Goal: Information Seeking & Learning: Find specific fact

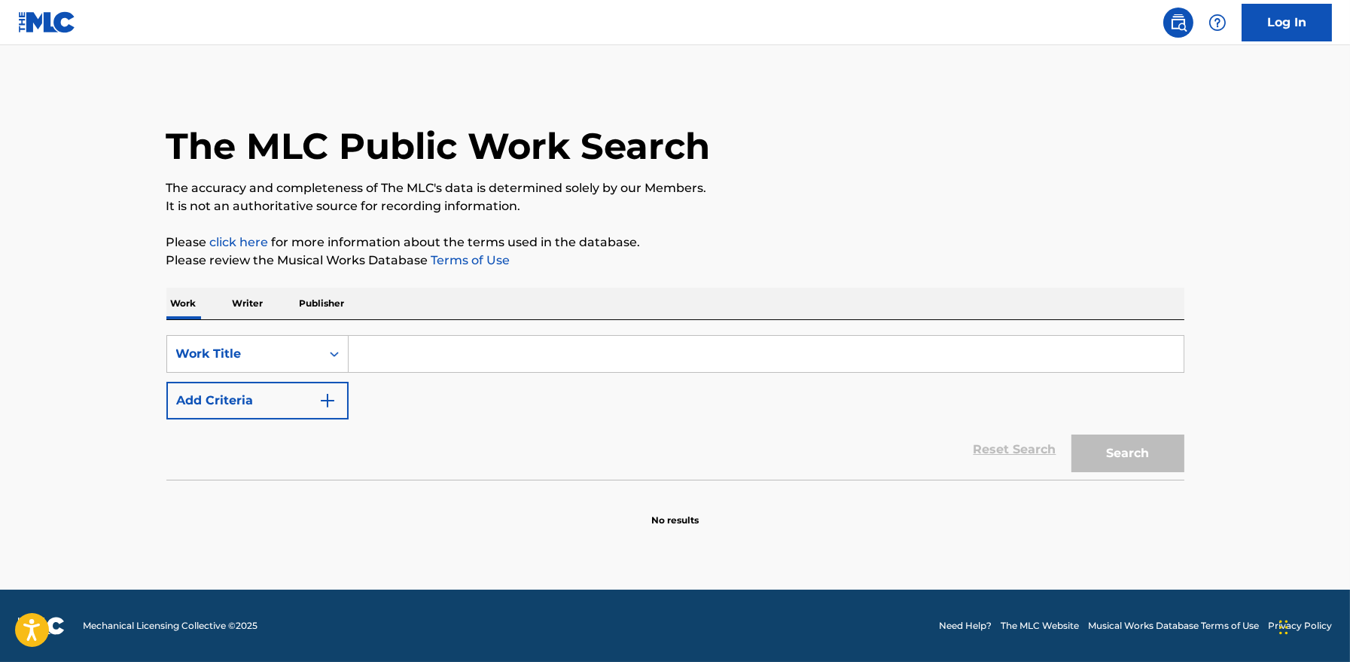
click at [419, 349] on input "Search Form" at bounding box center [766, 354] width 835 height 36
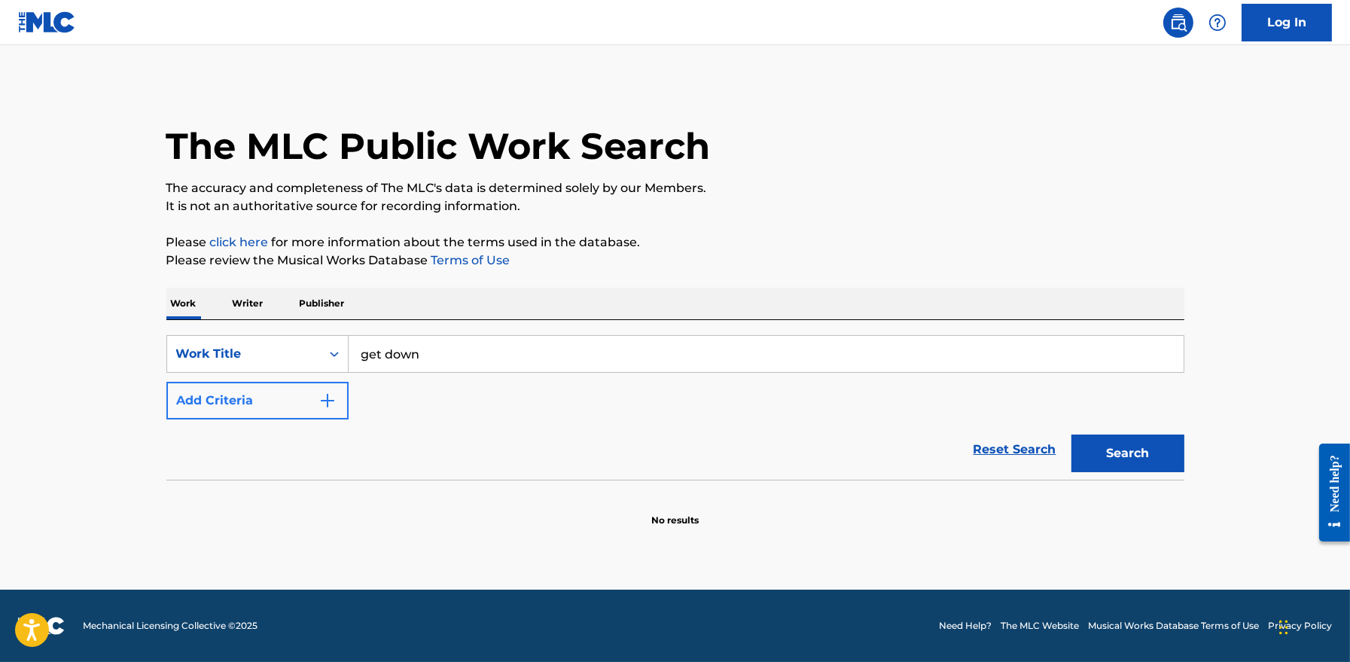
type input "get down"
click at [308, 416] on button "Add Criteria" at bounding box center [257, 401] width 182 height 38
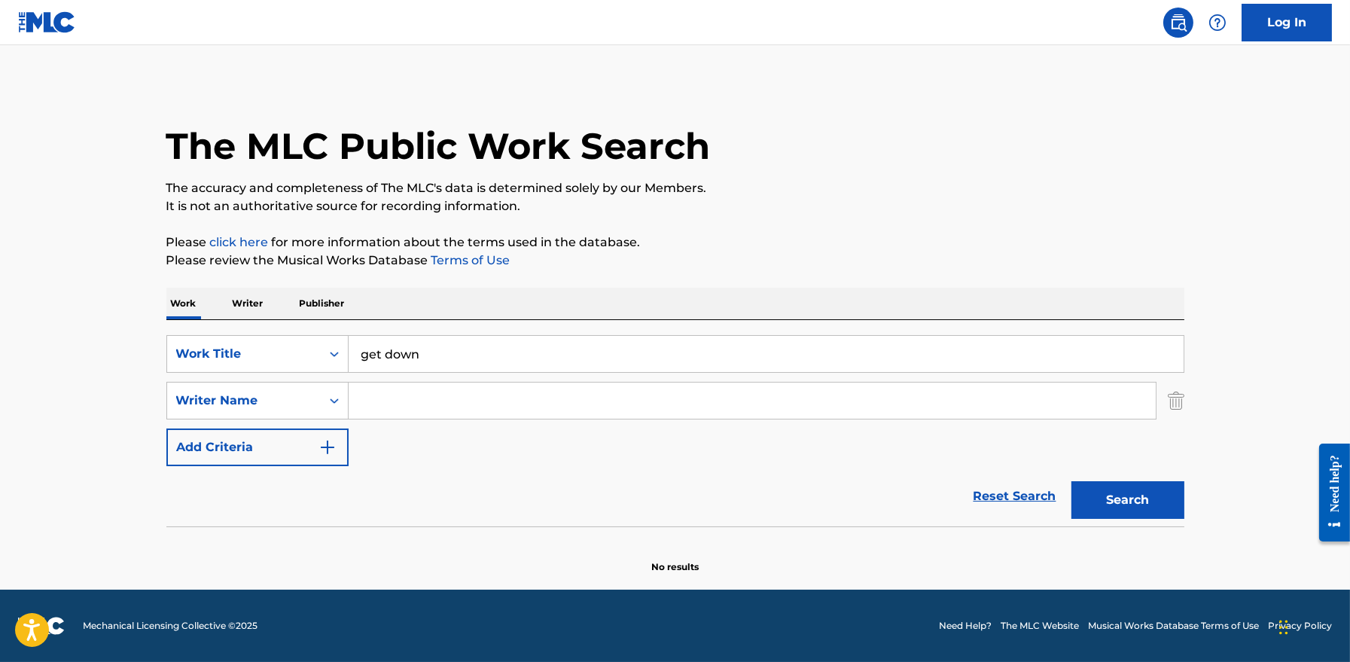
click at [416, 410] on input "Search Form" at bounding box center [752, 401] width 807 height 36
type input "[PERSON_NAME]"
click at [1072, 481] on button "Search" at bounding box center [1128, 500] width 113 height 38
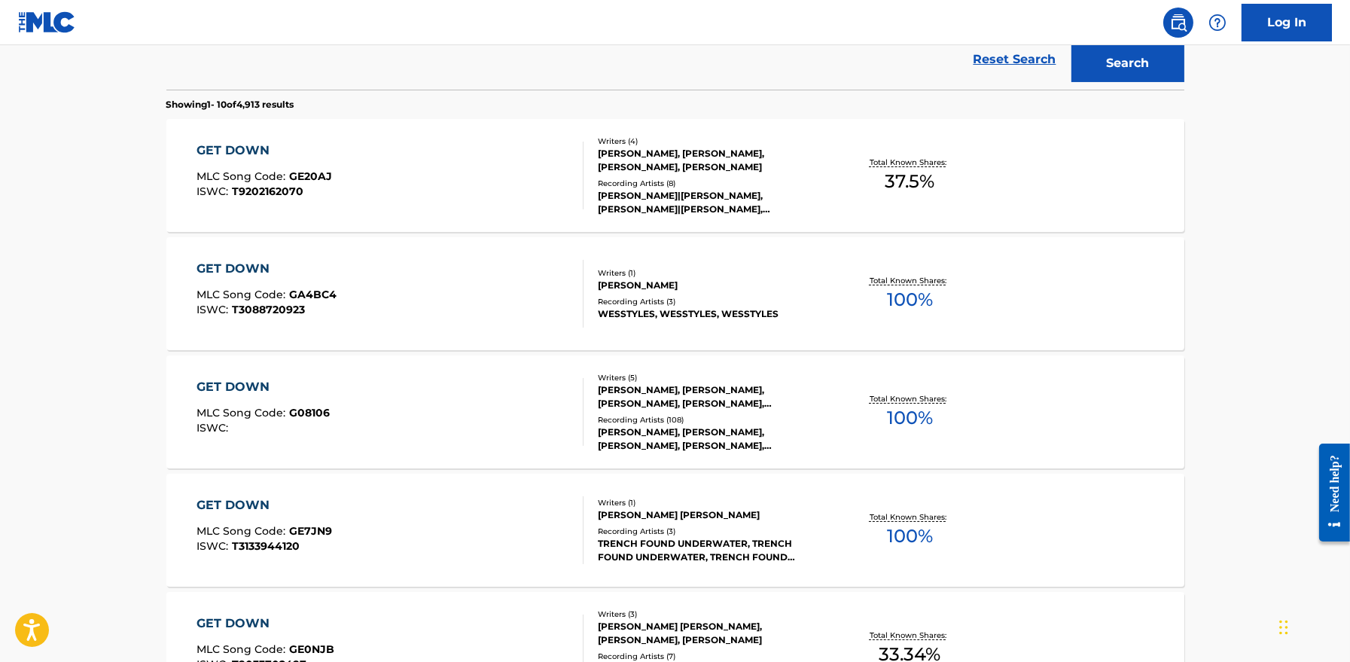
scroll to position [130, 0]
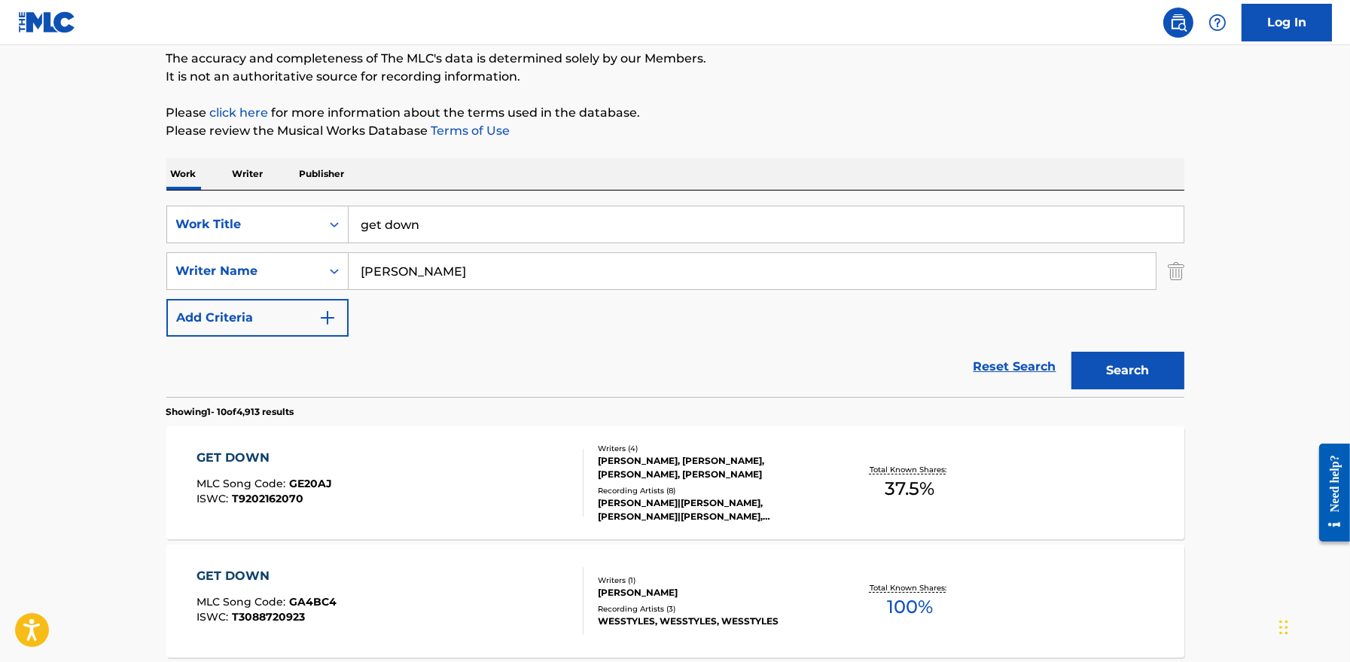
click at [409, 216] on input "get down" at bounding box center [766, 224] width 835 height 36
click at [399, 233] on input "get down" at bounding box center [766, 224] width 835 height 36
type input "get low"
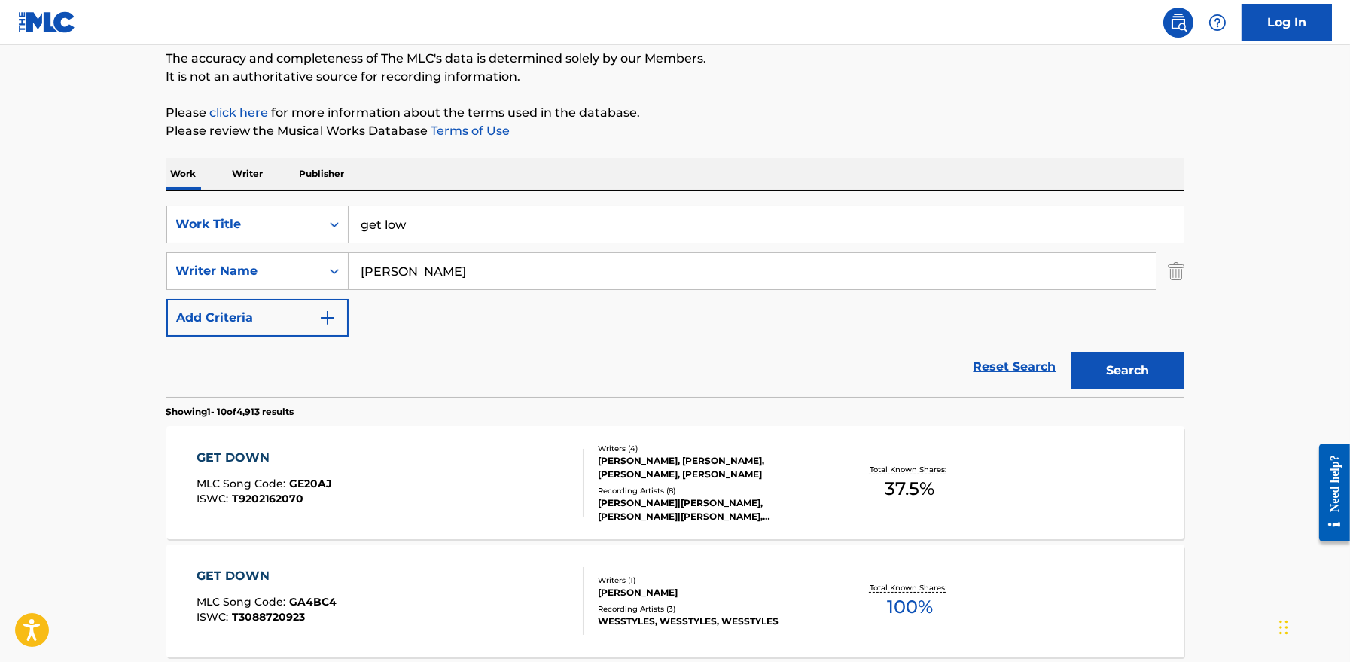
click at [1072, 352] on button "Search" at bounding box center [1128, 371] width 113 height 38
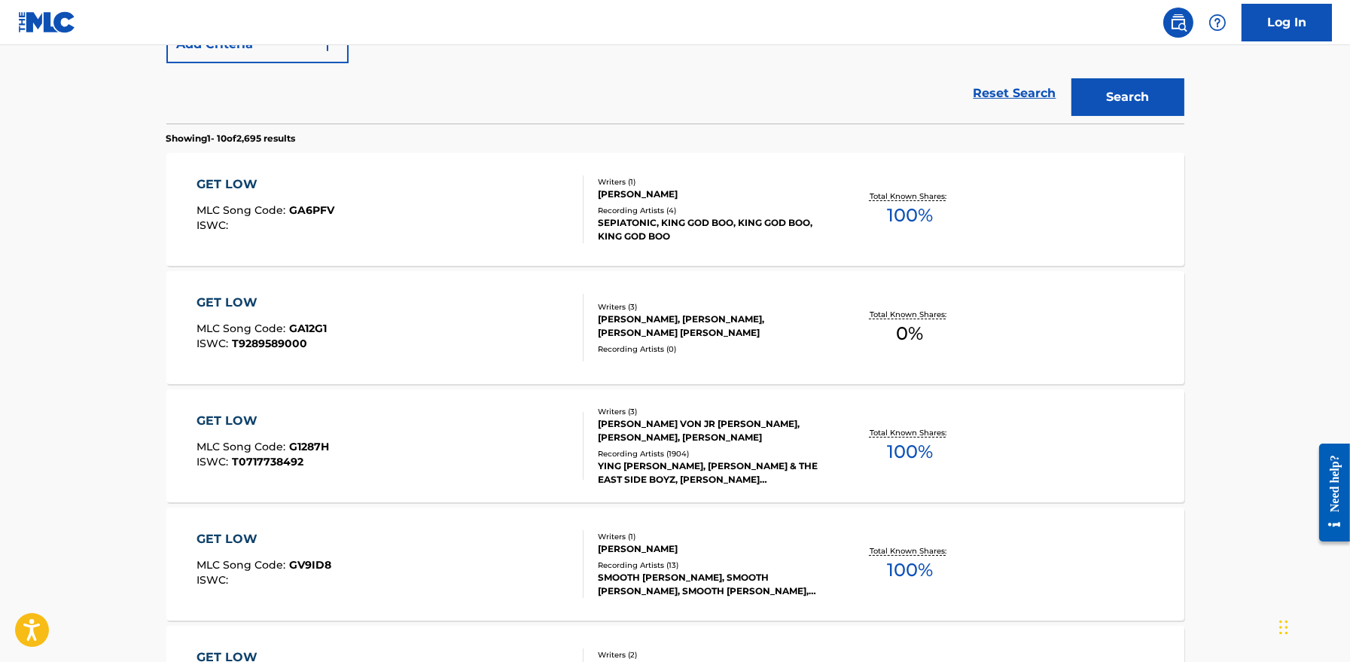
scroll to position [401, 0]
click at [248, 410] on div "GET LOW MLC Song Code : G1287H ISWC : T0717738492 Writers ( 3 ) [PERSON_NAME] V…" at bounding box center [675, 447] width 1018 height 113
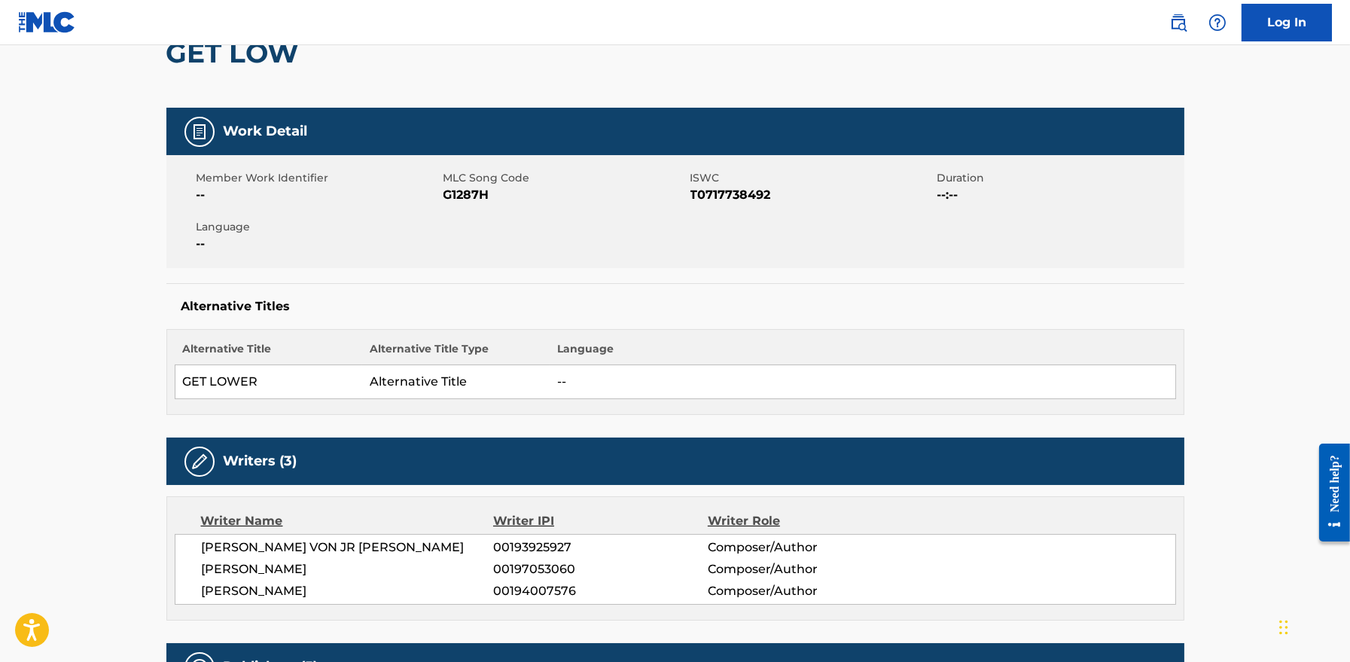
scroll to position [156, 0]
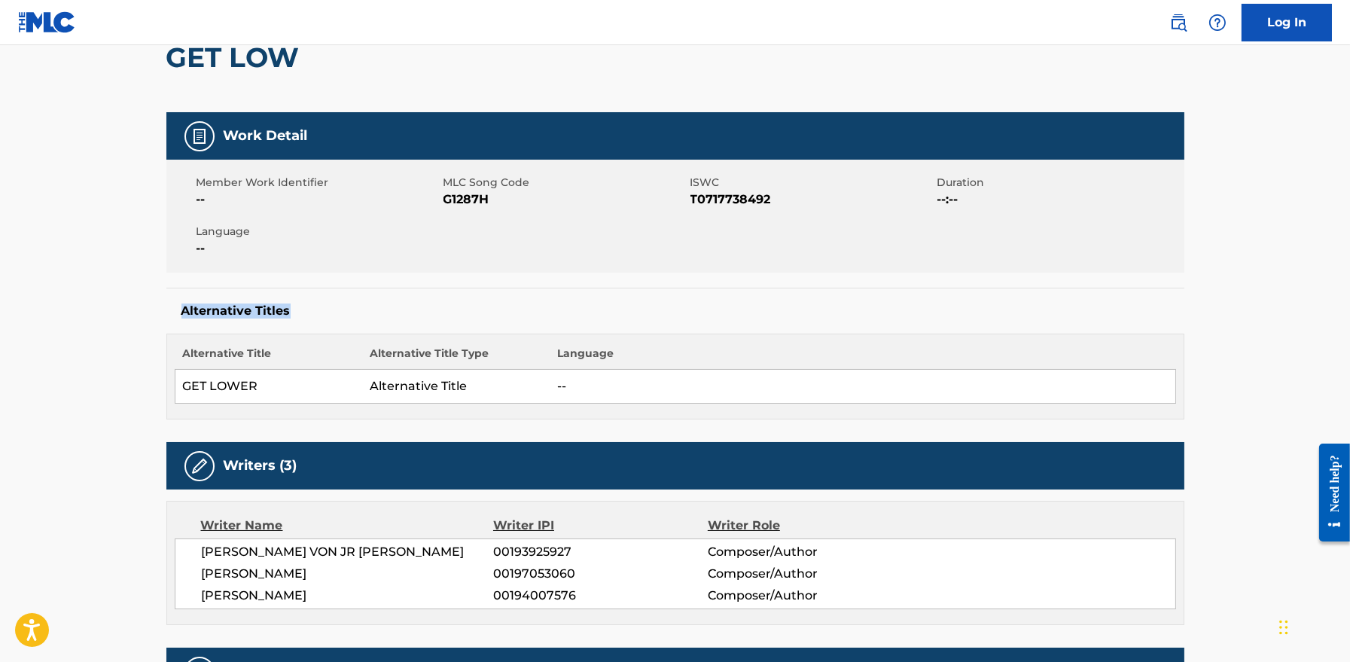
drag, startPoint x: 181, startPoint y: 308, endPoint x: 317, endPoint y: 305, distance: 136.4
click at [317, 305] on h5 "Alternative Titles" at bounding box center [676, 311] width 988 height 15
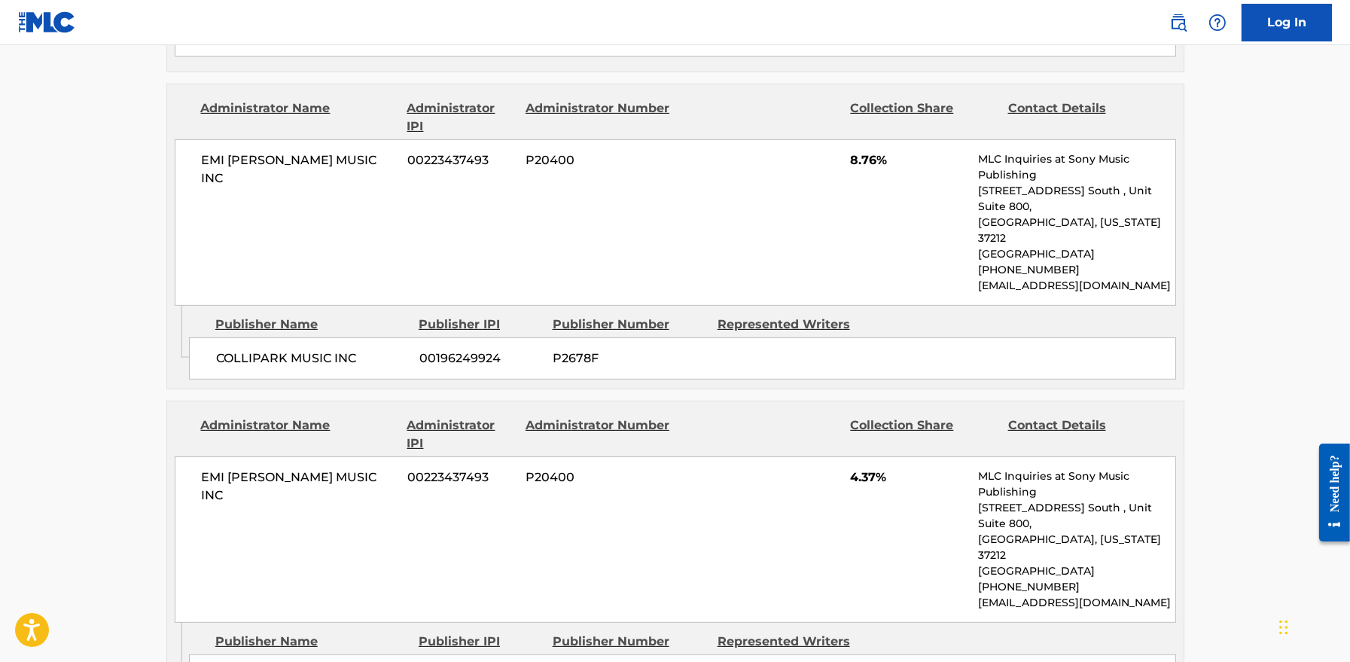
scroll to position [1132, 0]
